Goal: Task Accomplishment & Management: Use online tool/utility

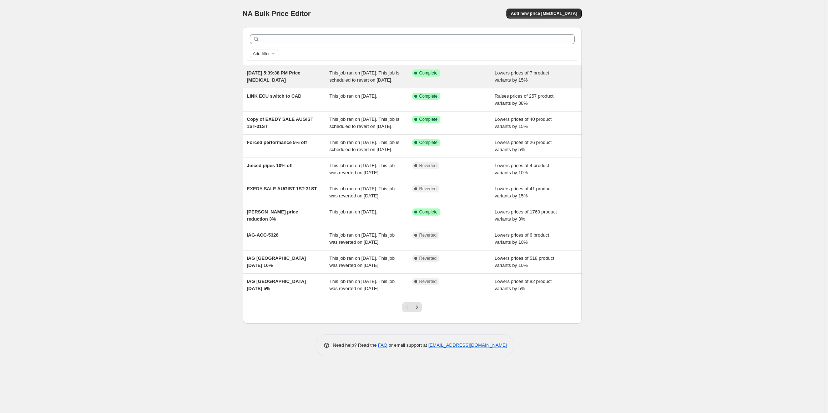
click at [310, 80] on div "Aug 21, 2025, 5:39:38 PM Price change job" at bounding box center [288, 77] width 83 height 14
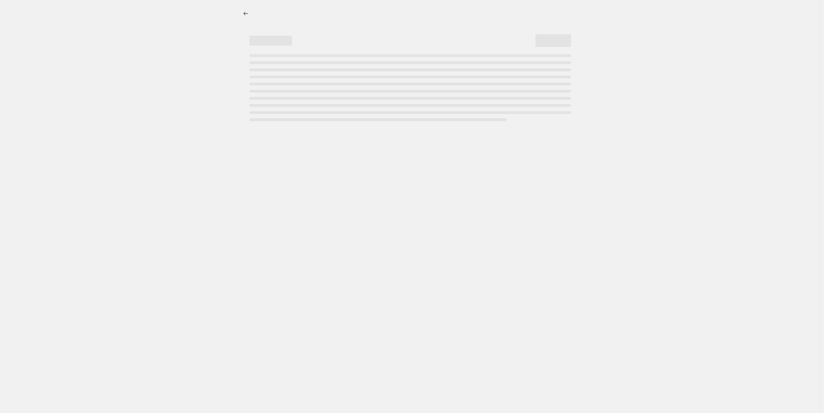
select select "percentage"
select select "tag"
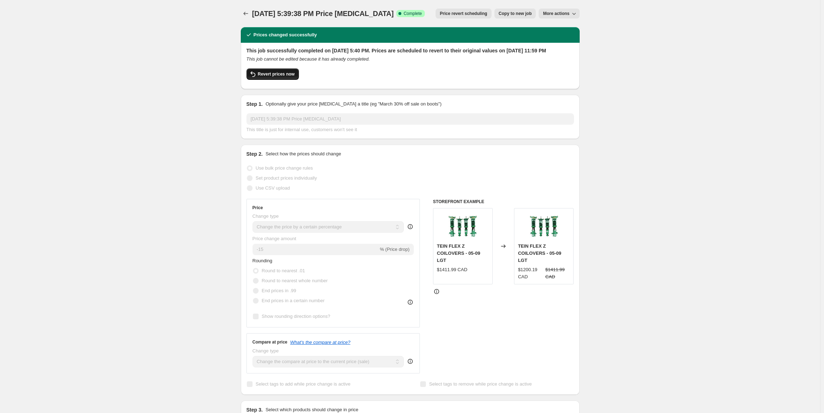
click at [278, 77] on span "Revert prices now" at bounding box center [276, 74] width 37 height 6
checkbox input "false"
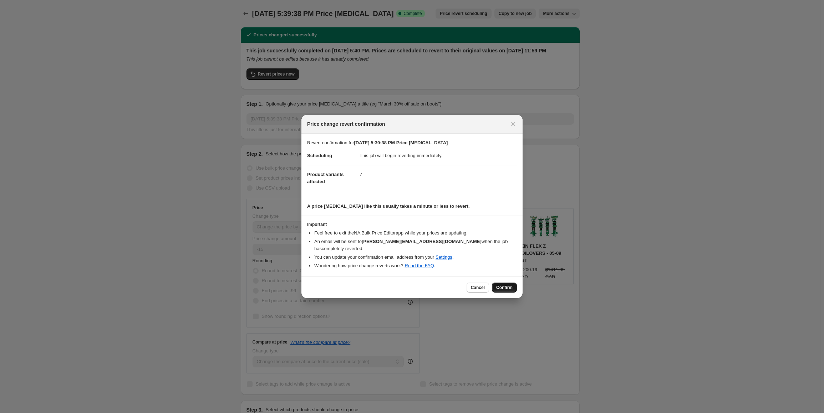
click at [502, 283] on button "Confirm" at bounding box center [504, 288] width 25 height 10
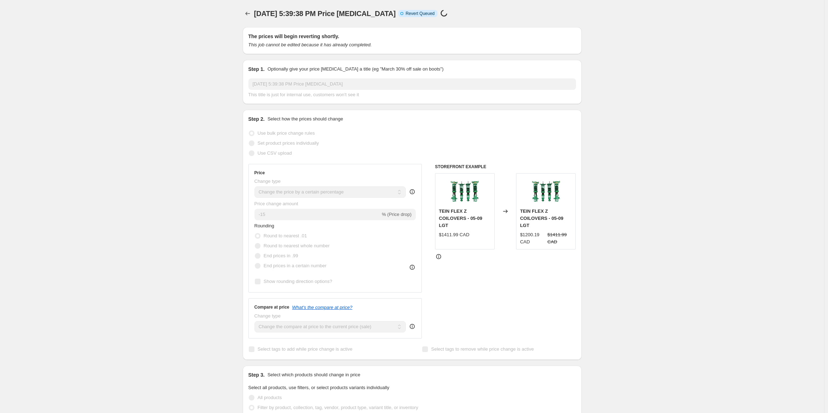
select select "percentage"
select select "tag"
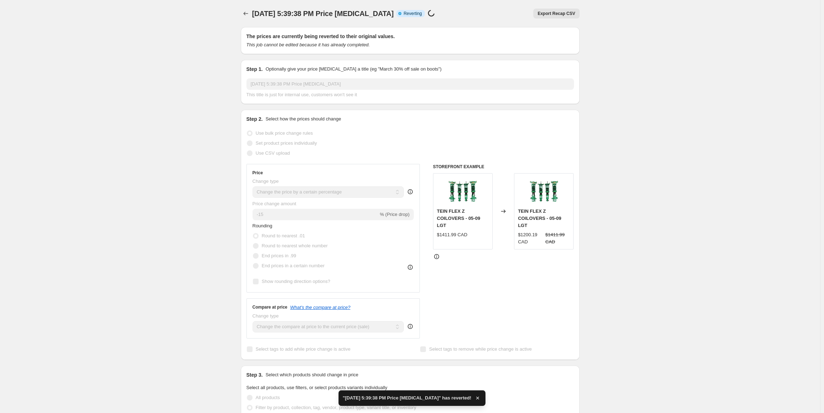
checkbox input "true"
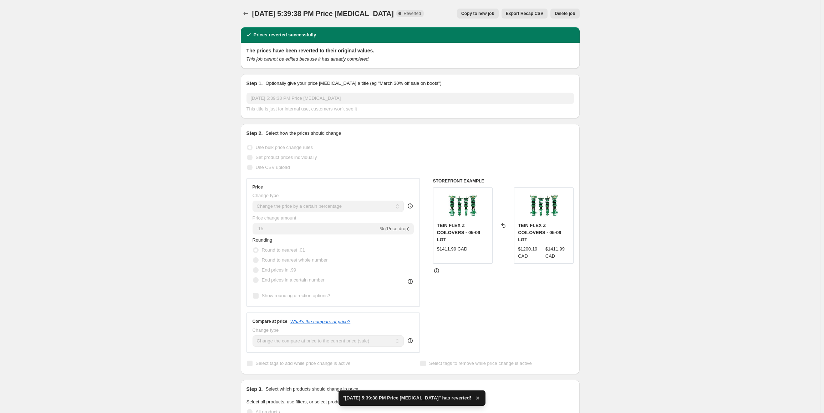
click at [478, 13] on span "Copy to new job" at bounding box center [477, 14] width 33 height 6
select select "percentage"
select select "tag"
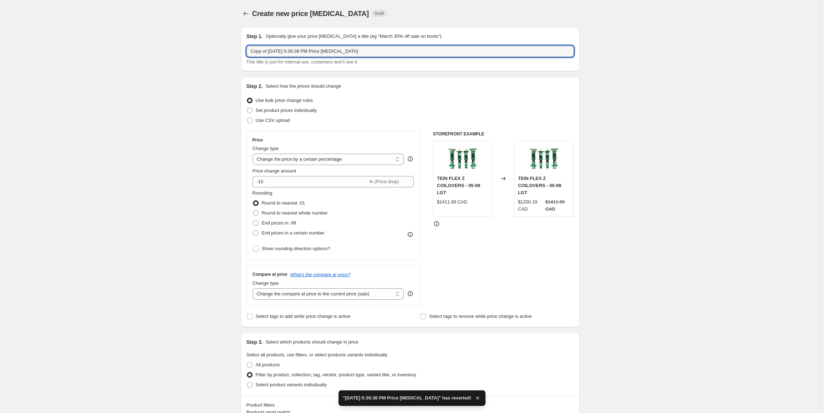
drag, startPoint x: 370, startPoint y: 52, endPoint x: 221, endPoint y: 48, distance: 149.2
click at [221, 48] on div "Create new price change job. This page is ready Create new price change job Dra…" at bounding box center [410, 396] width 820 height 793
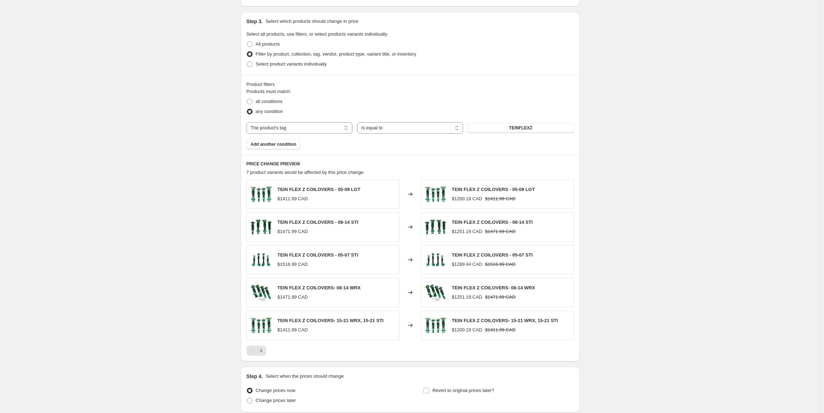
scroll to position [378, 0]
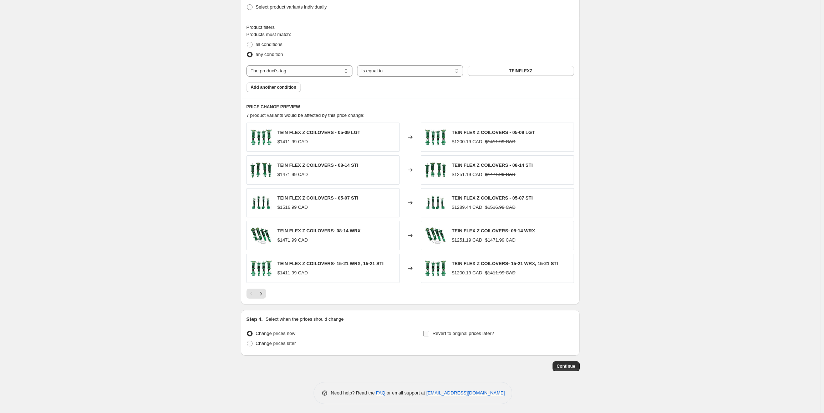
type input "Tein 15% off"
click at [429, 331] on input "Revert to original prices later?" at bounding box center [426, 334] width 6 height 6
checkbox input "true"
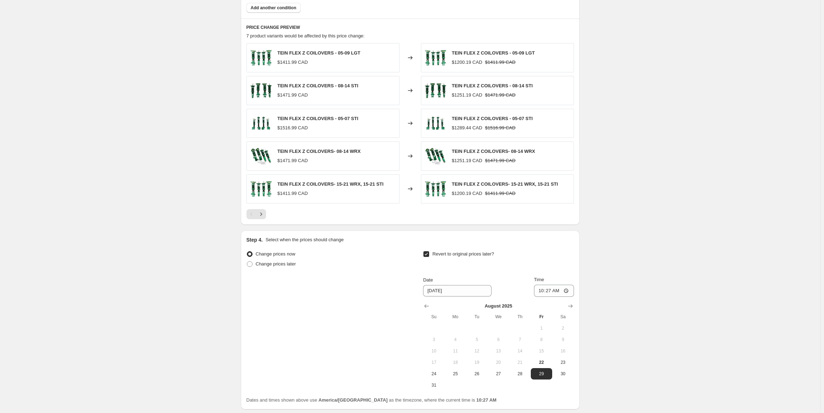
scroll to position [512, 0]
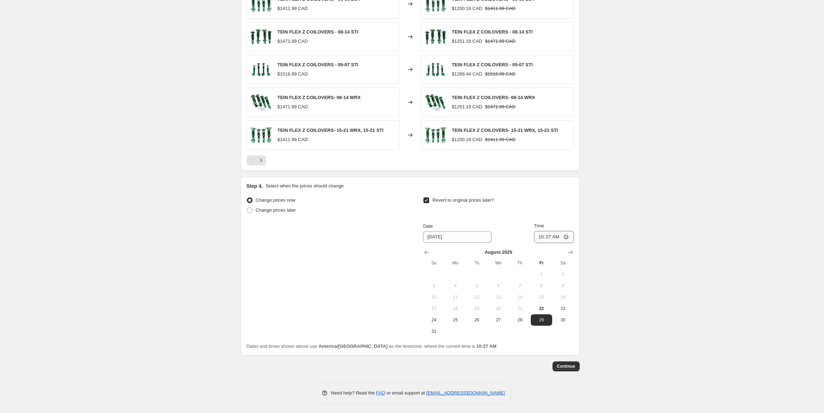
click at [573, 249] on icon "Show next month, September 2025" at bounding box center [570, 252] width 7 height 7
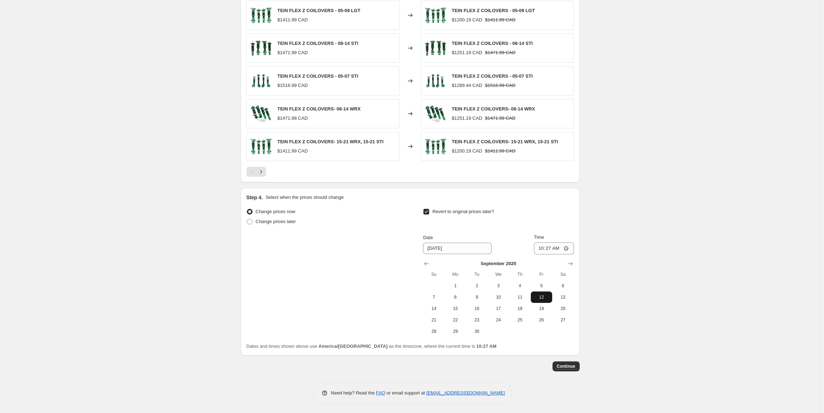
click at [544, 297] on span "12" at bounding box center [542, 298] width 16 height 6
type input "9/12/2025"
click at [548, 247] on input "10:27" at bounding box center [554, 249] width 40 height 12
click at [542, 247] on input "10:27" at bounding box center [554, 249] width 40 height 12
type input "23:59"
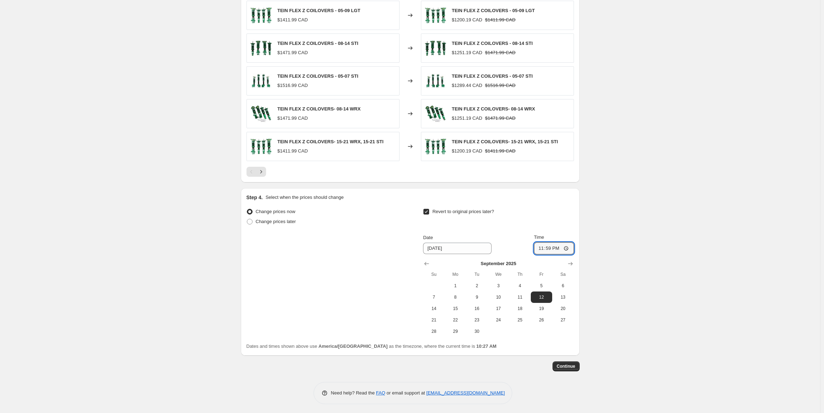
click at [571, 366] on span "Continue" at bounding box center [566, 367] width 19 height 6
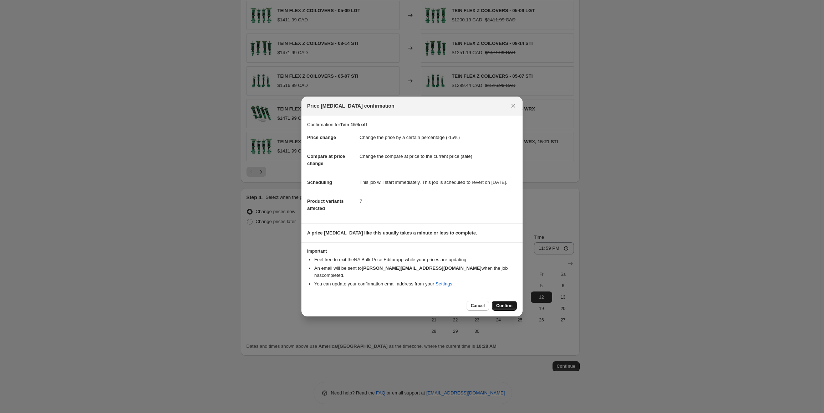
click at [510, 302] on button "Confirm" at bounding box center [504, 306] width 25 height 10
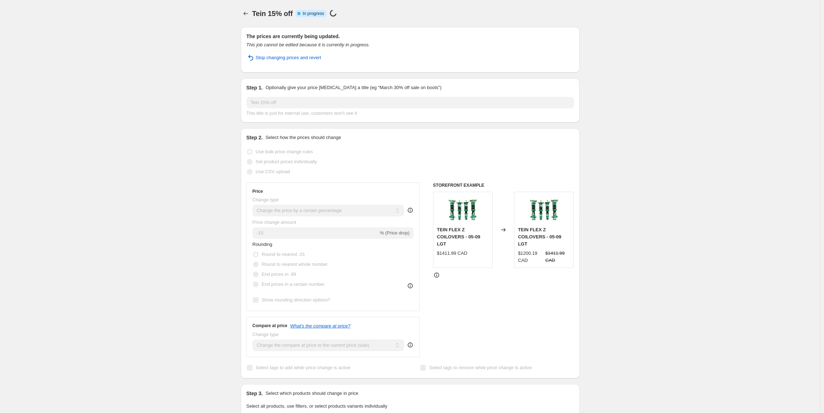
select select "percentage"
select select "tag"
